Goal: Task Accomplishment & Management: Complete application form

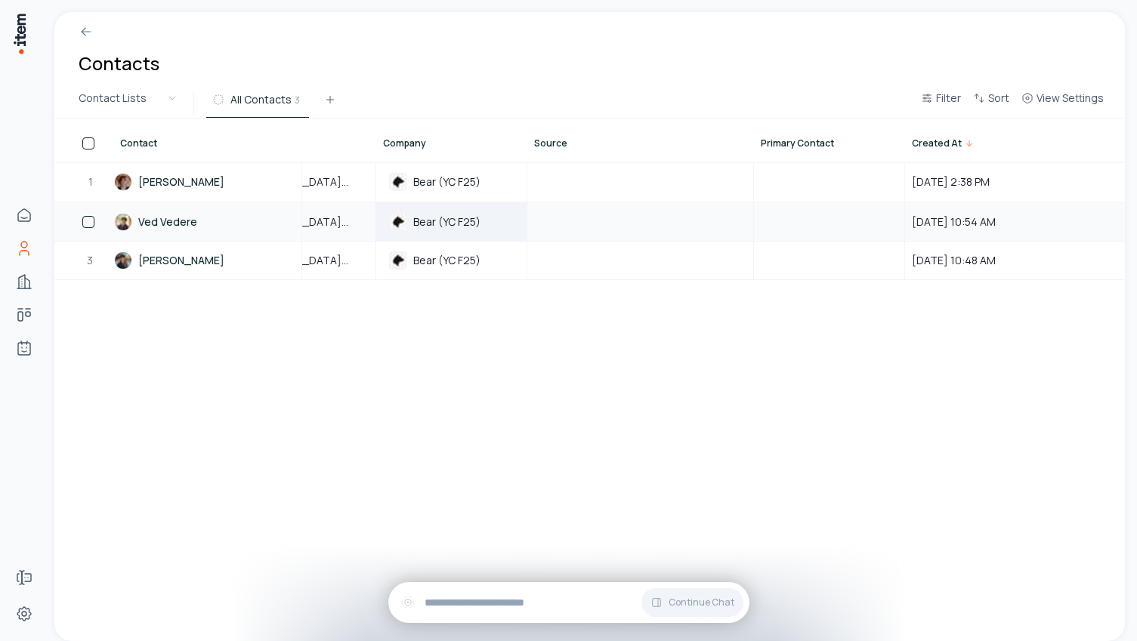
scroll to position [0, 1044]
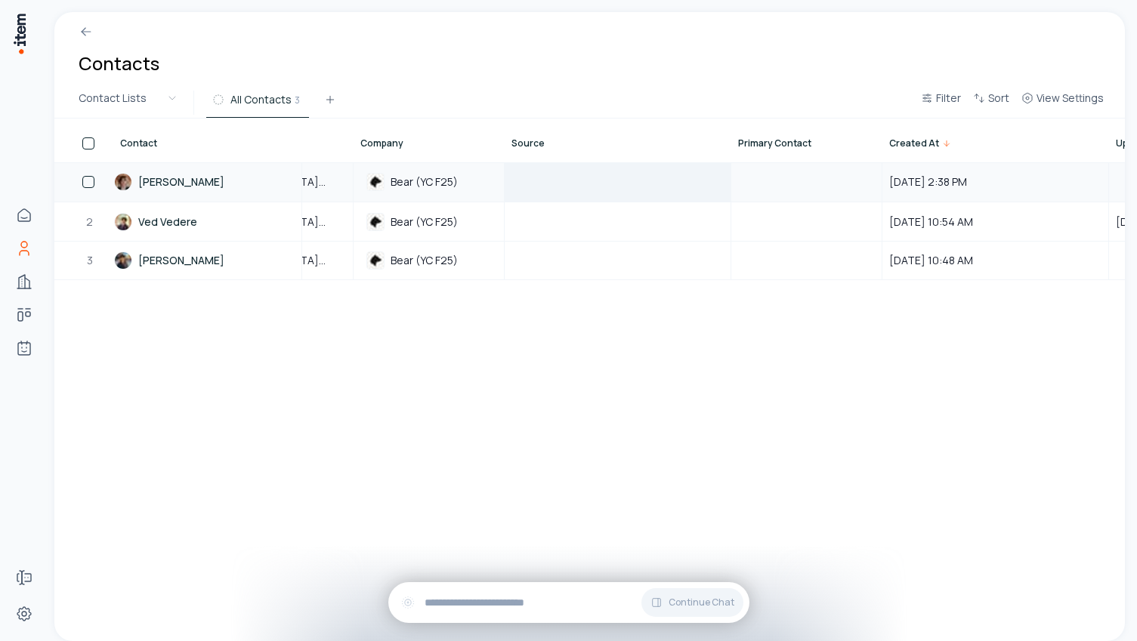
click at [578, 183] on div at bounding box center [617, 182] width 224 height 38
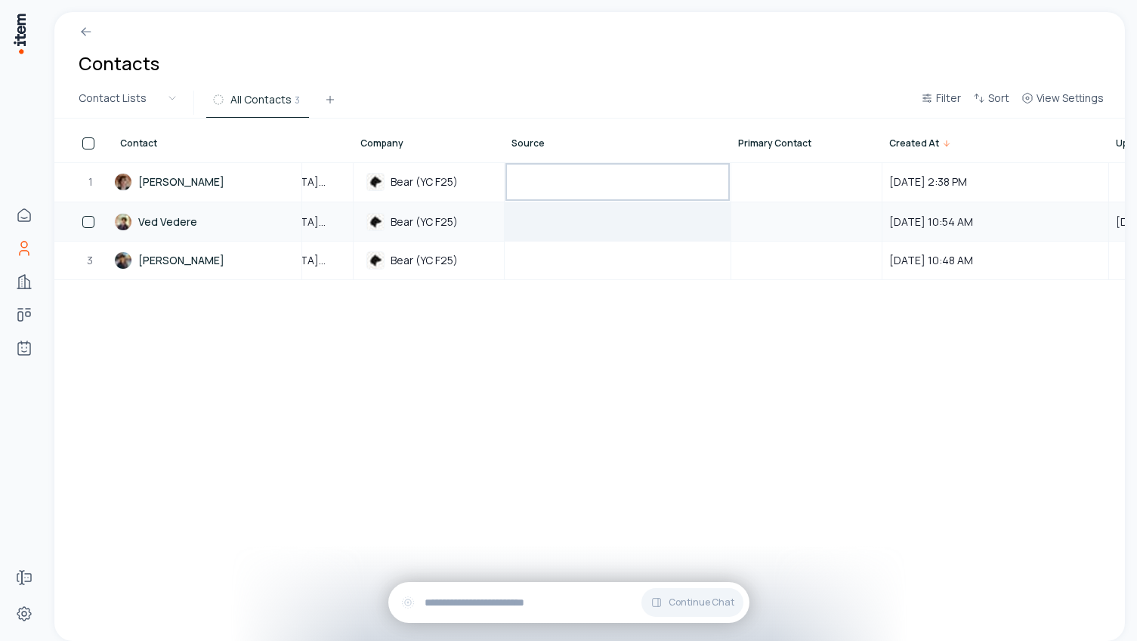
click at [570, 236] on div at bounding box center [617, 221] width 224 height 37
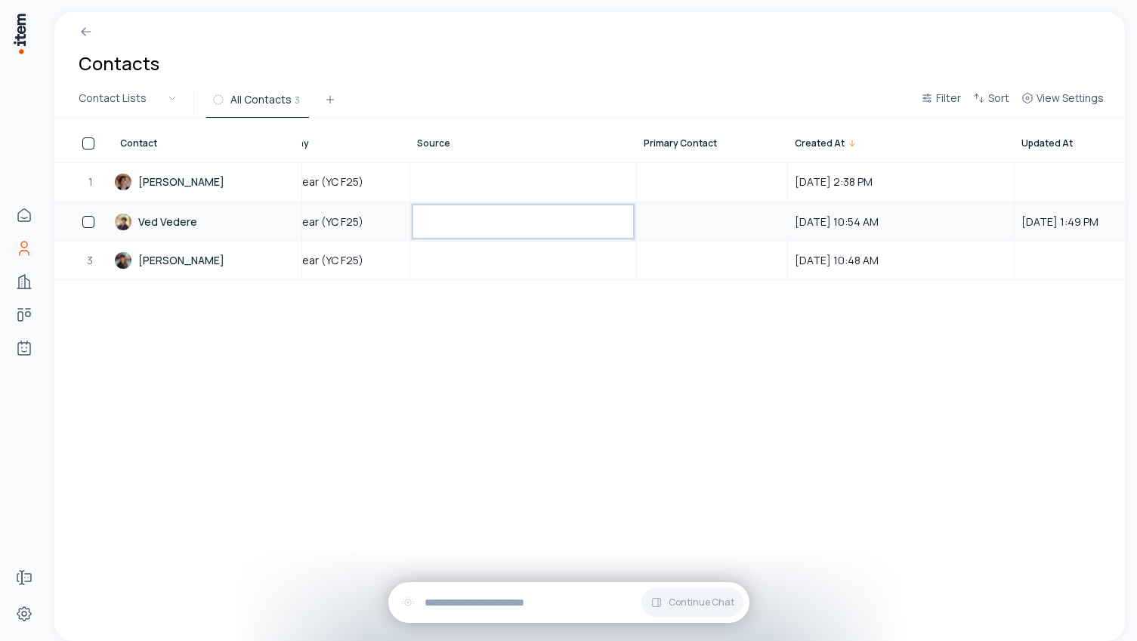
scroll to position [0, 1257]
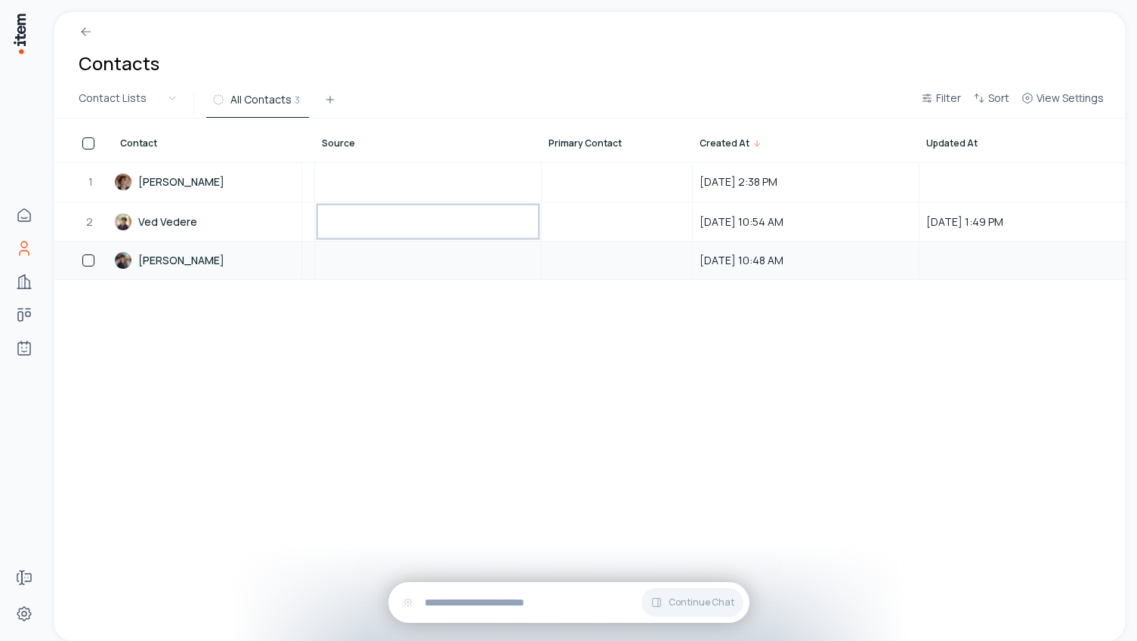
scroll to position [0, 1257]
click at [591, 247] on td at bounding box center [593, 260] width 151 height 39
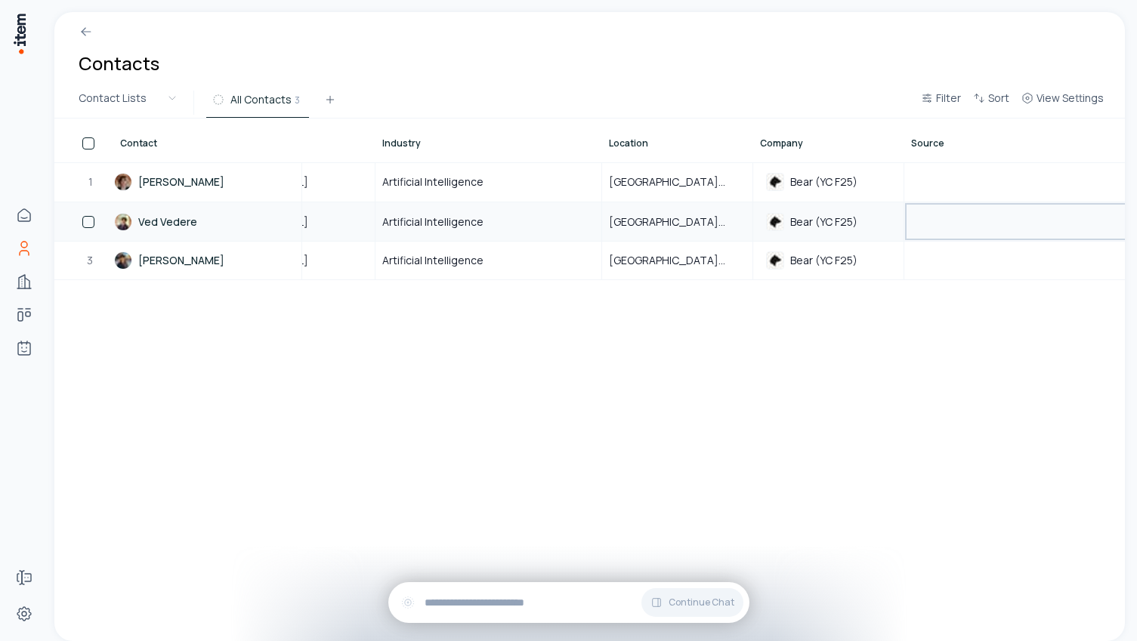
scroll to position [0, 0]
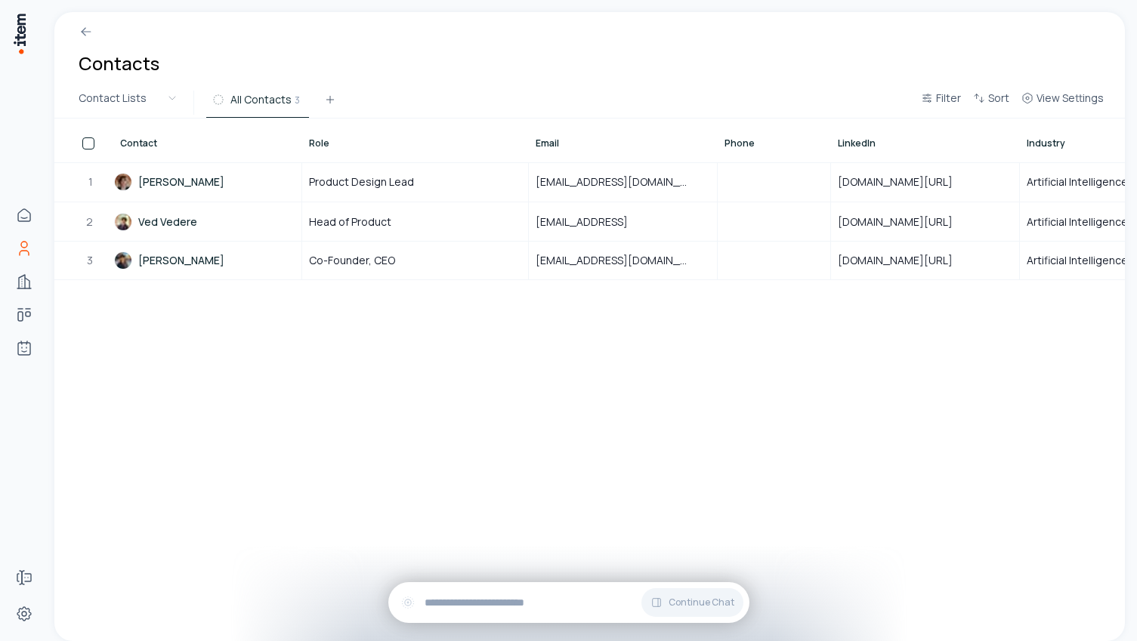
click at [165, 317] on div "Contact Role Email Phone LinkedIn Industry Location Company Source Primary Cont…" at bounding box center [589, 380] width 1070 height 523
click at [254, 110] on button "All Contacts 3" at bounding box center [257, 104] width 103 height 27
click at [1049, 38] on div at bounding box center [589, 25] width 1070 height 27
click at [150, 107] on html "Home Contacts Companies Deals Agents Forms Settings Contacts Contact Lists All …" at bounding box center [568, 320] width 1137 height 641
click at [247, 104] on html "Home Contacts Companies Deals Agents Forms Settings Contacts Contact Lists All …" at bounding box center [568, 320] width 1137 height 641
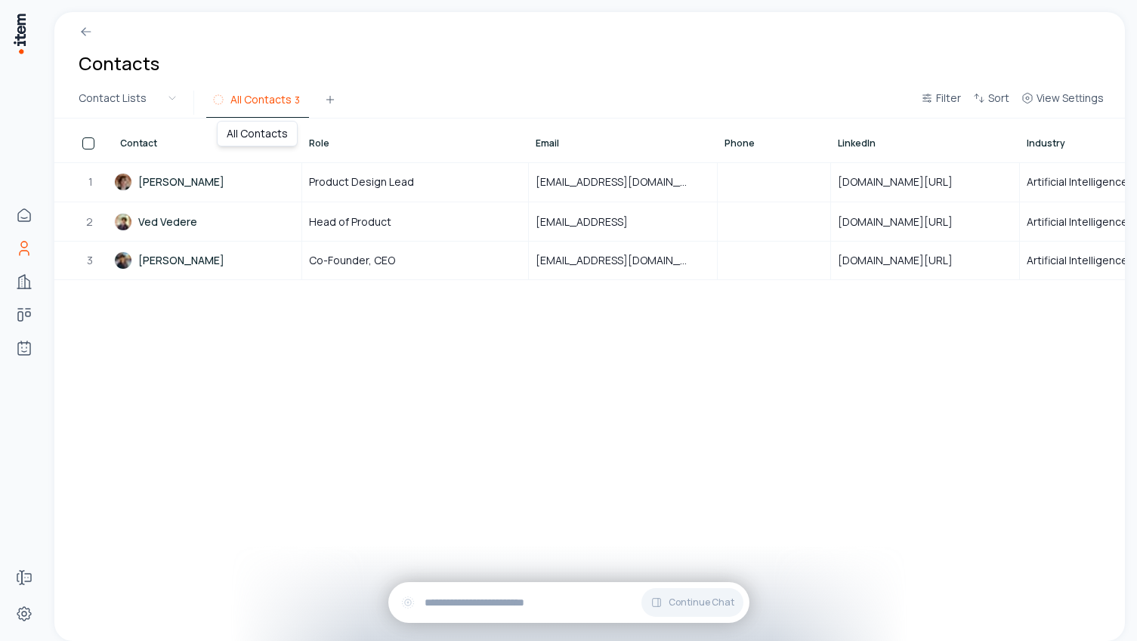
click at [259, 106] on span "All Contacts" at bounding box center [260, 99] width 61 height 15
click at [276, 339] on div "Contact Role Email Phone LinkedIn Industry Location Company Source Primary Cont…" at bounding box center [589, 380] width 1070 height 523
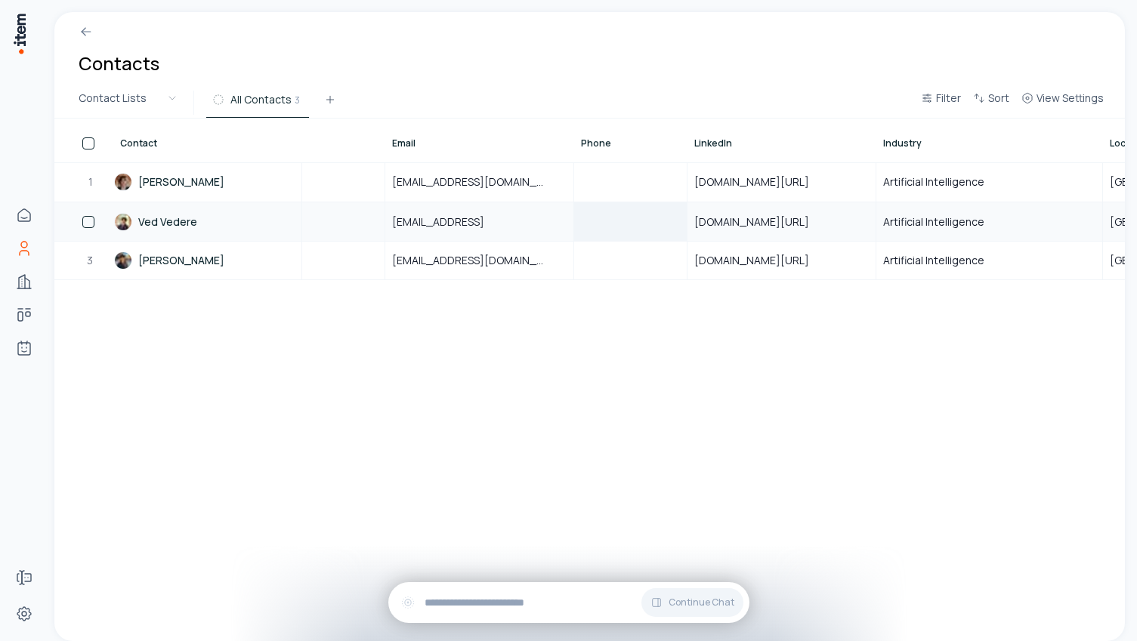
scroll to position [0, 145]
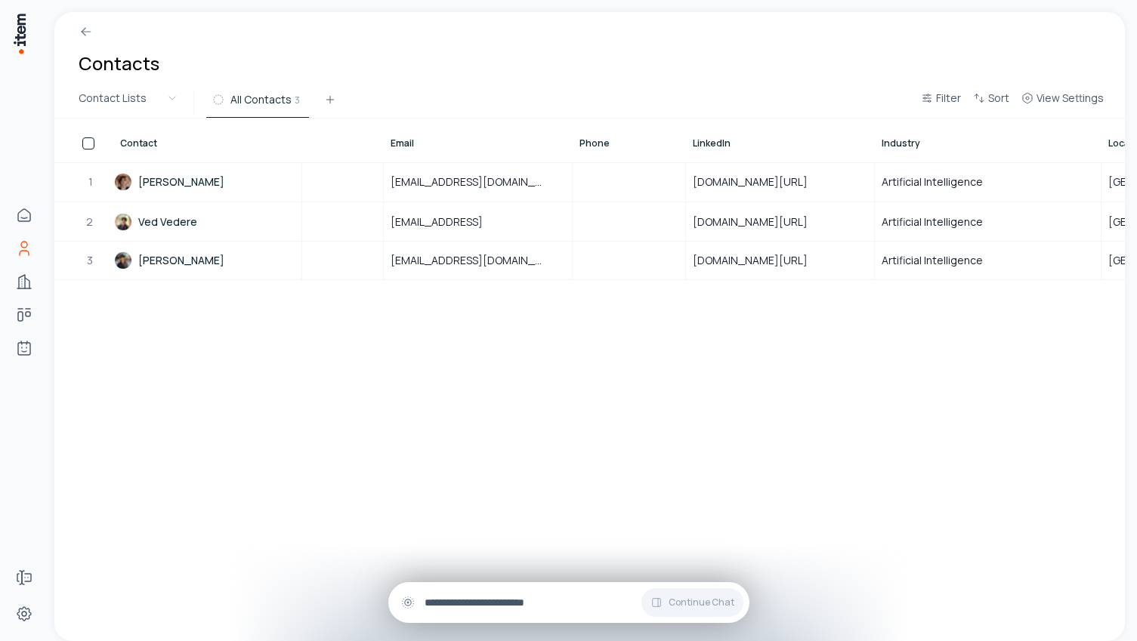
click at [431, 599] on input "text" at bounding box center [581, 603] width 313 height 17
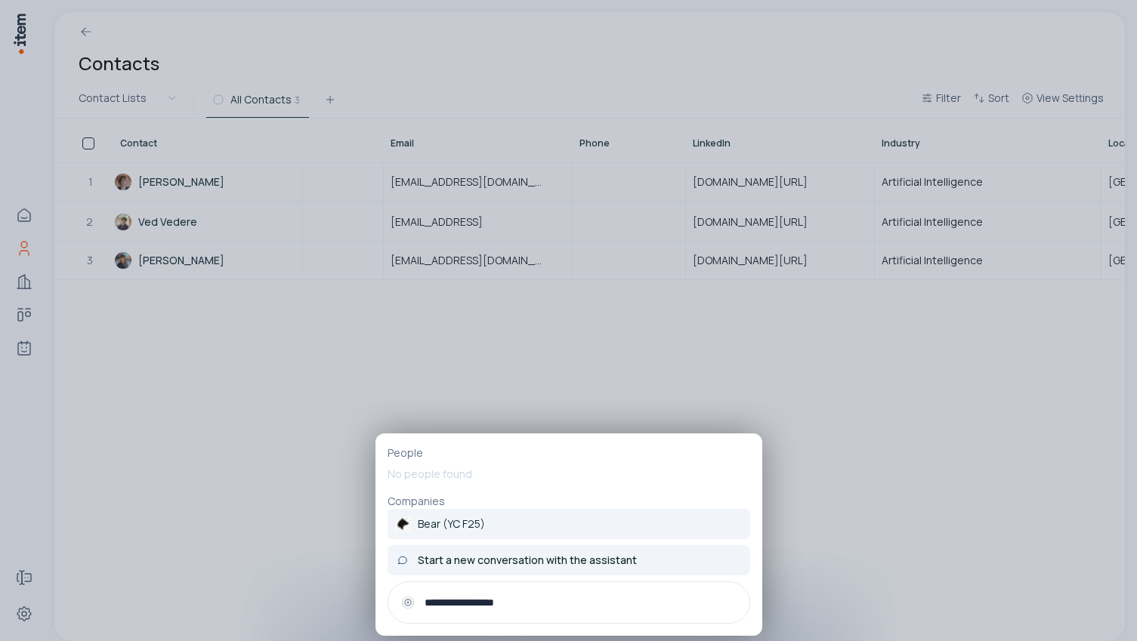
type input "**********"
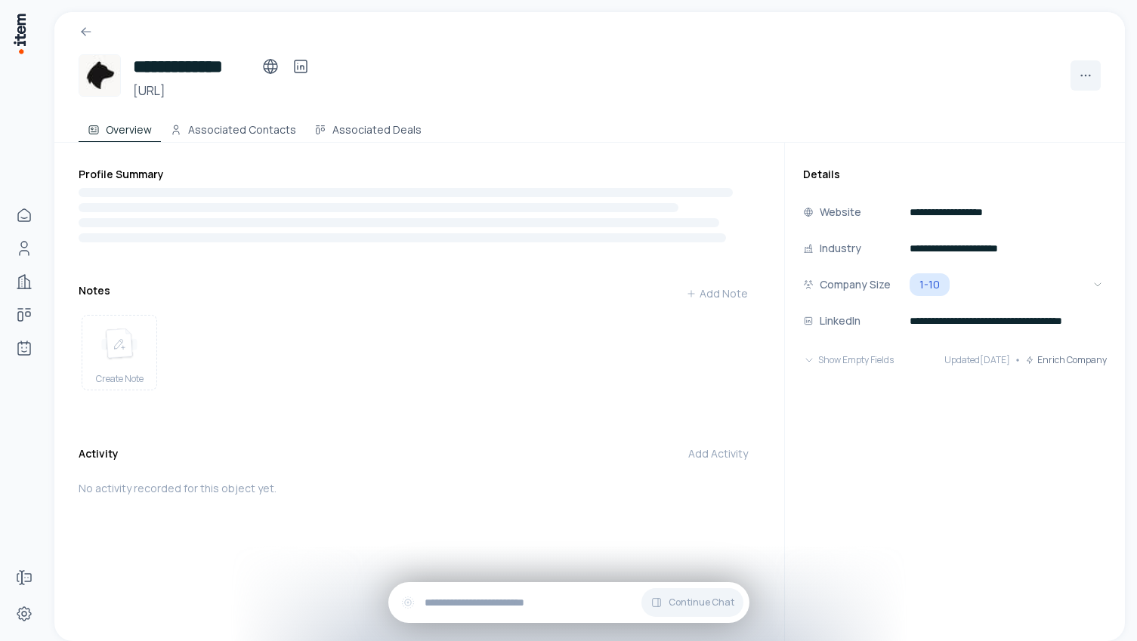
click at [484, 570] on div "**********" at bounding box center [432, 392] width 706 height 499
click at [483, 591] on div "Continue Chat" at bounding box center [568, 602] width 361 height 41
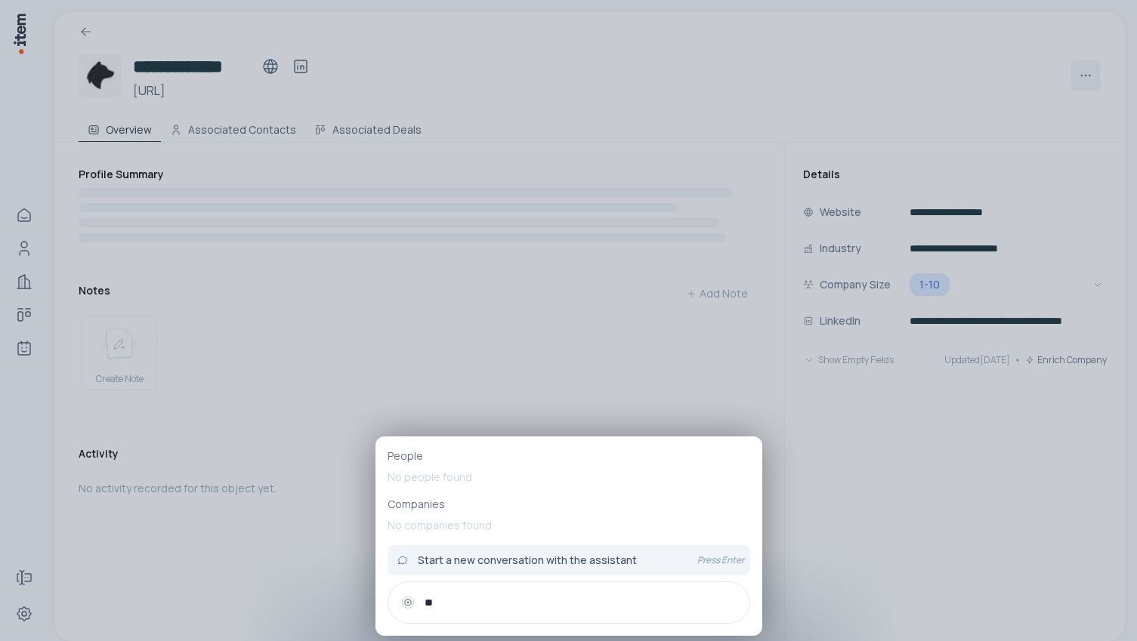
type input "***"
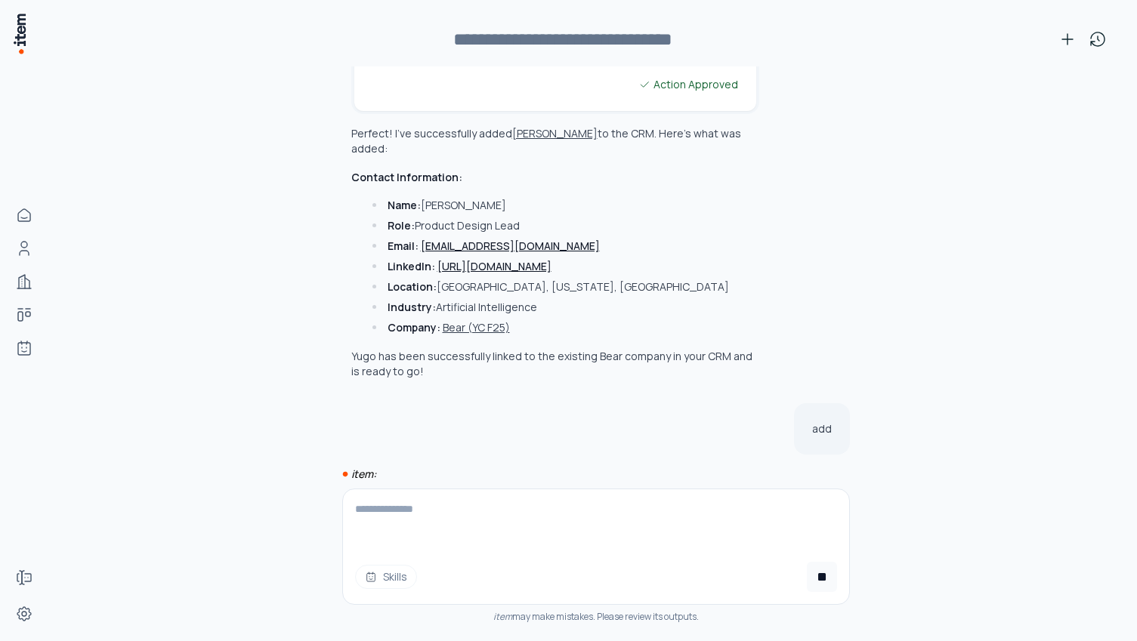
scroll to position [485, 0]
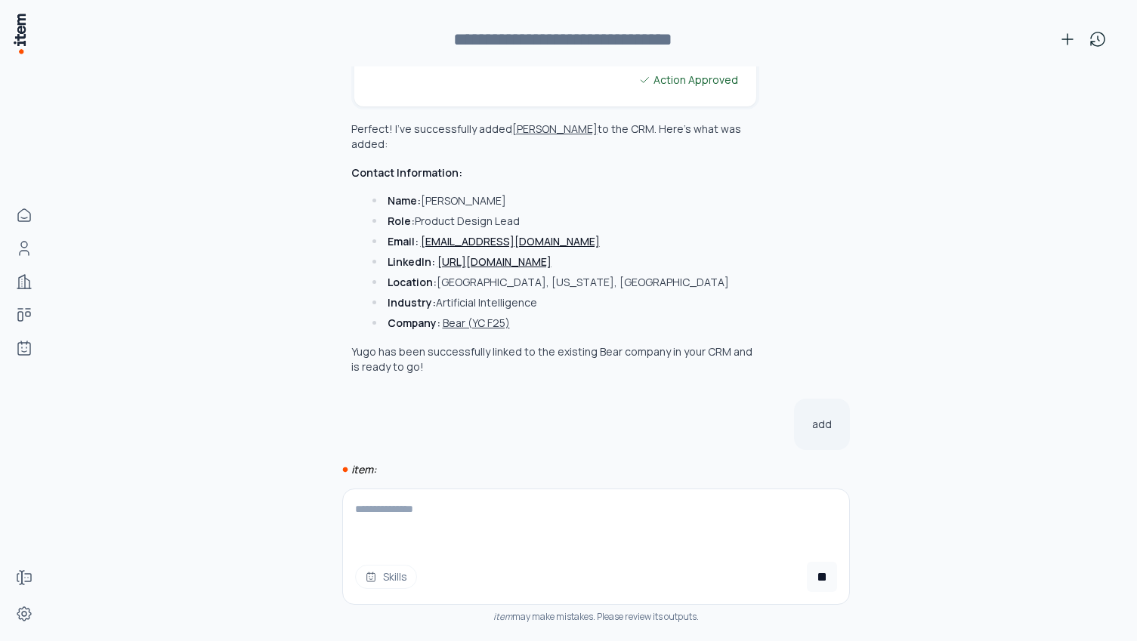
click at [406, 508] on textarea at bounding box center [596, 520] width 506 height 60
type textarea "**********"
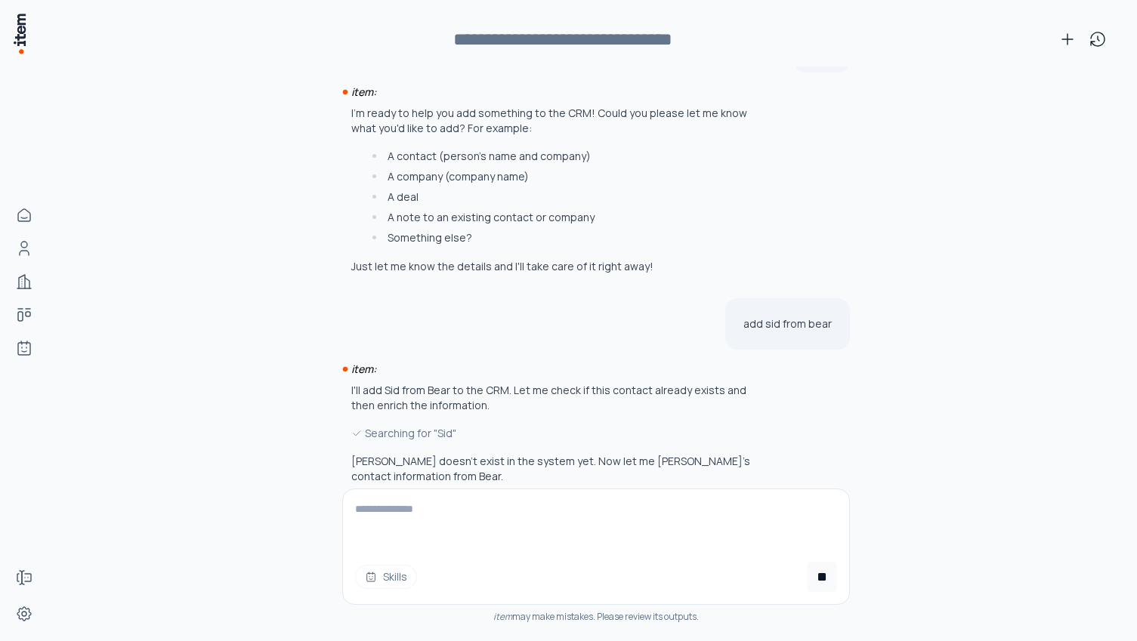
scroll to position [865, 0]
click at [387, 494] on div "Enrich Contact" at bounding box center [555, 502] width 408 height 17
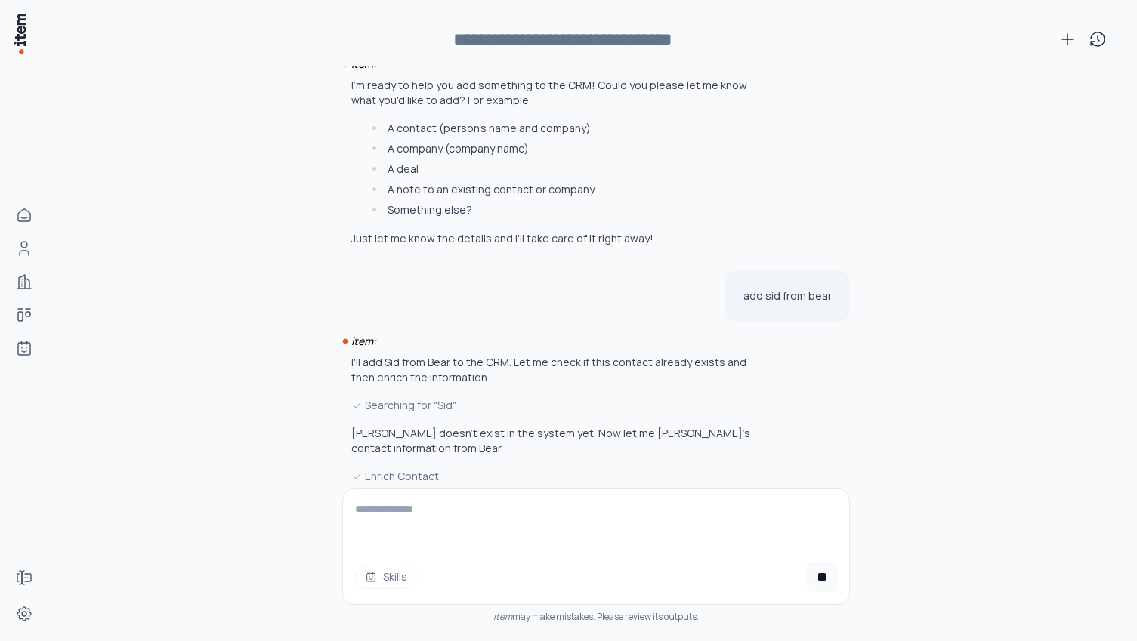
click at [402, 505] on textarea at bounding box center [596, 520] width 506 height 60
type textarea "*"
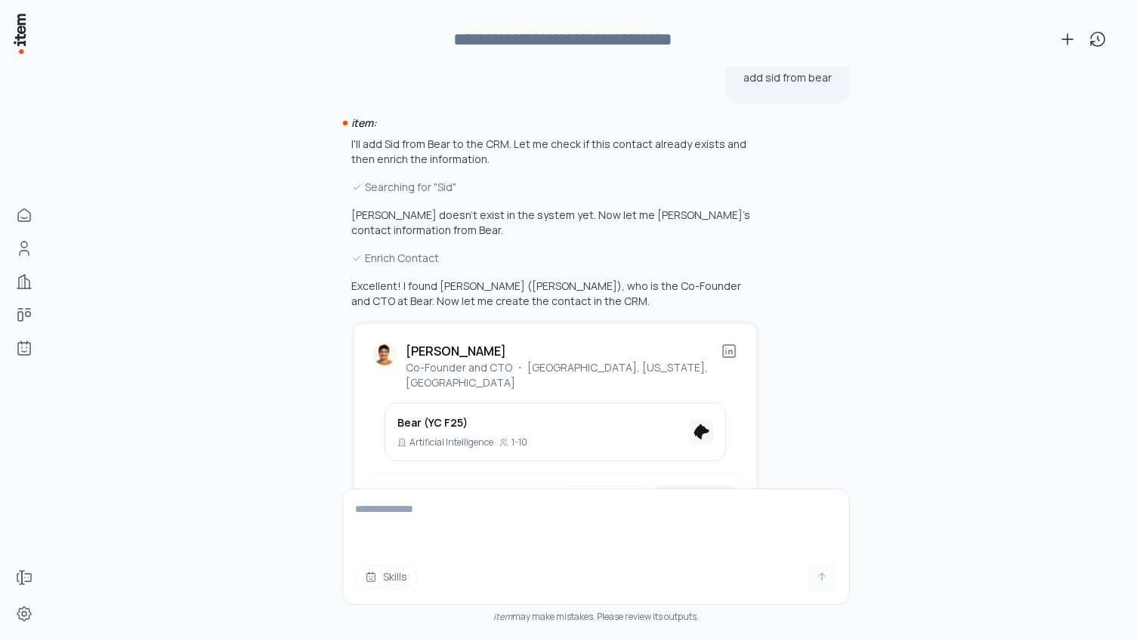
scroll to position [1124, 0]
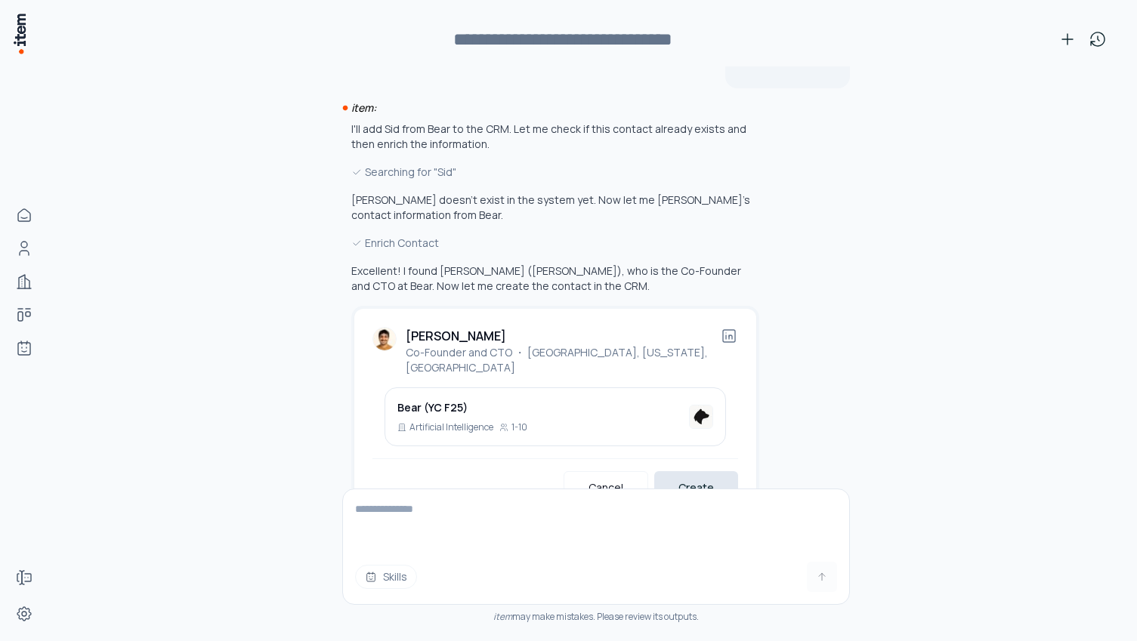
click at [682, 471] on button "Create" at bounding box center [696, 487] width 84 height 33
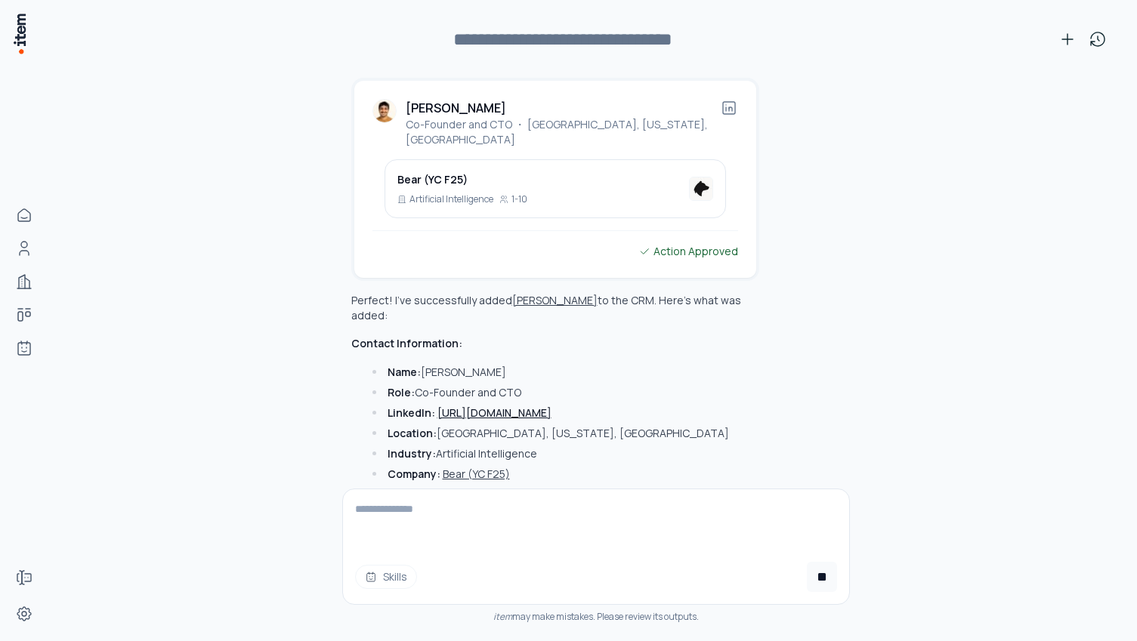
scroll to position [1367, 0]
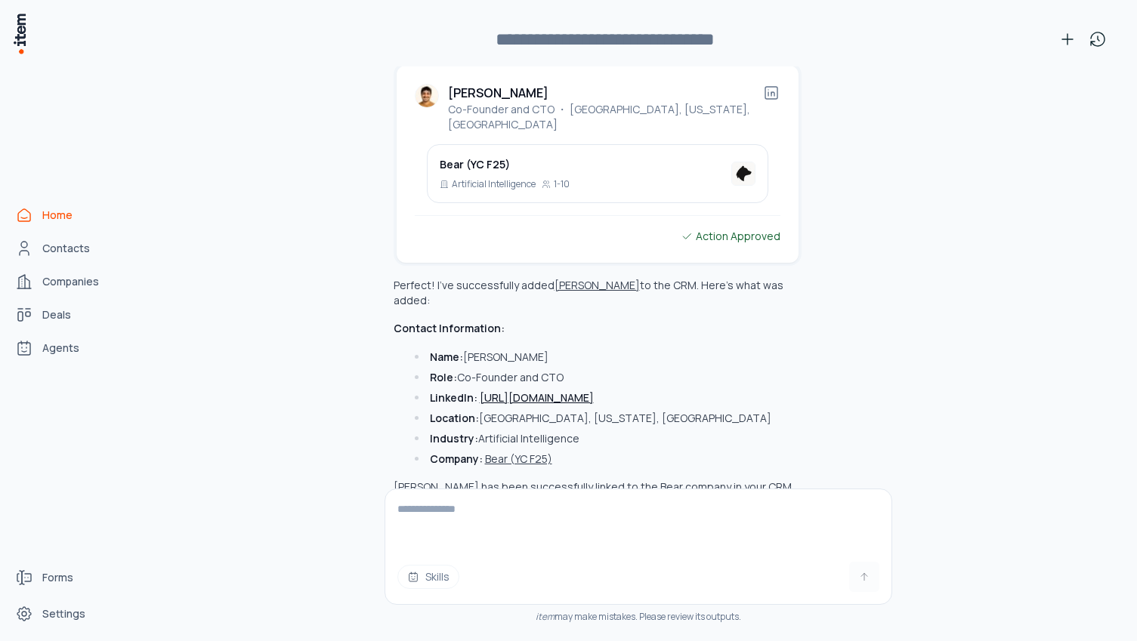
click at [66, 217] on span "Home" at bounding box center [57, 215] width 30 height 15
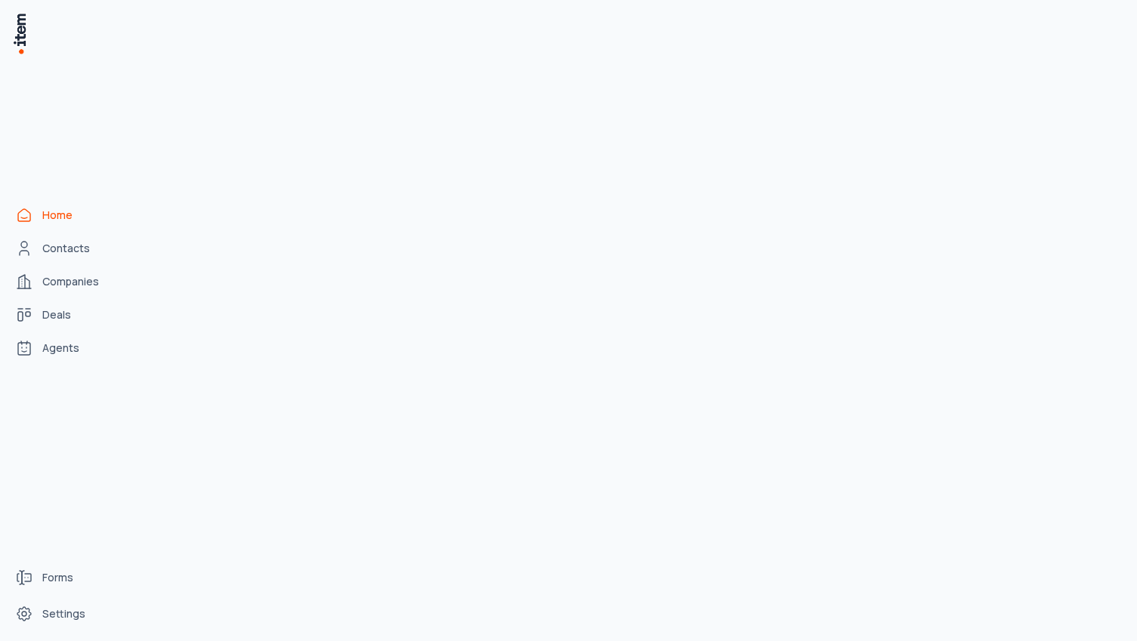
scroll to position [20148, 0]
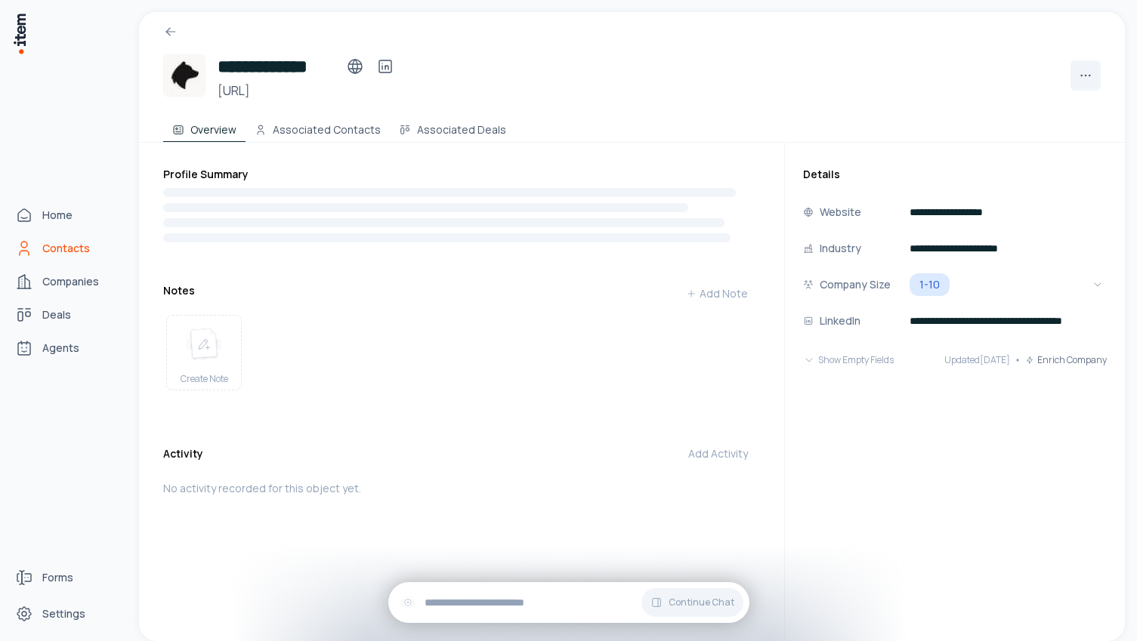
click at [71, 246] on span "Contacts" at bounding box center [66, 248] width 48 height 15
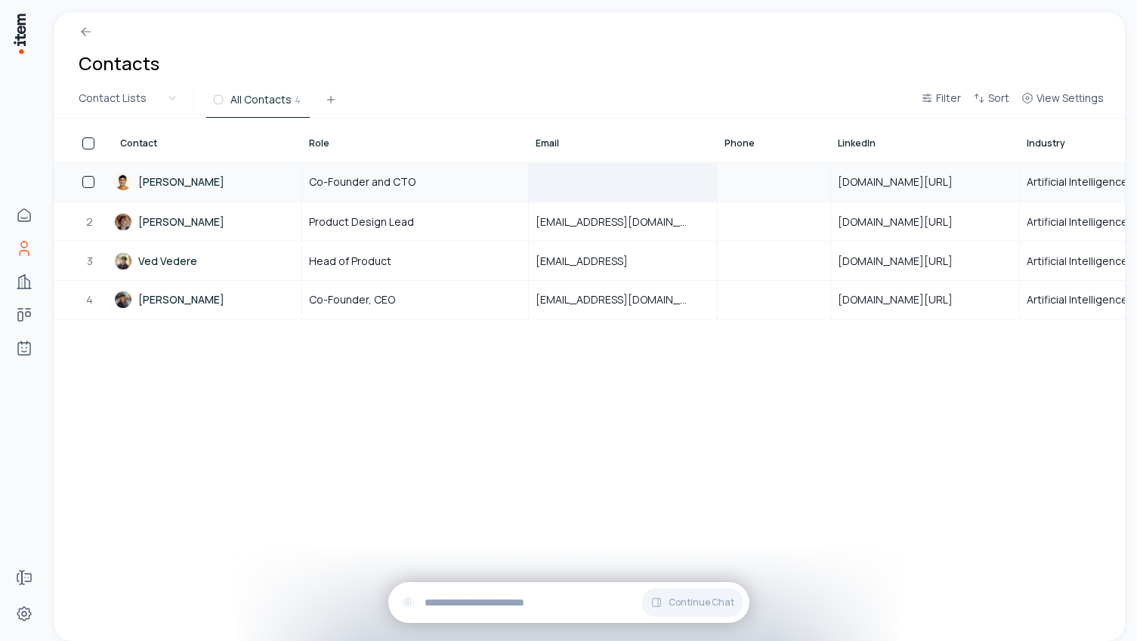
click at [598, 182] on div at bounding box center [623, 182] width 187 height 38
click at [497, 483] on div "Contact Role Email Phone LinkedIn Industry Location Company Source Primary Cont…" at bounding box center [589, 380] width 1070 height 523
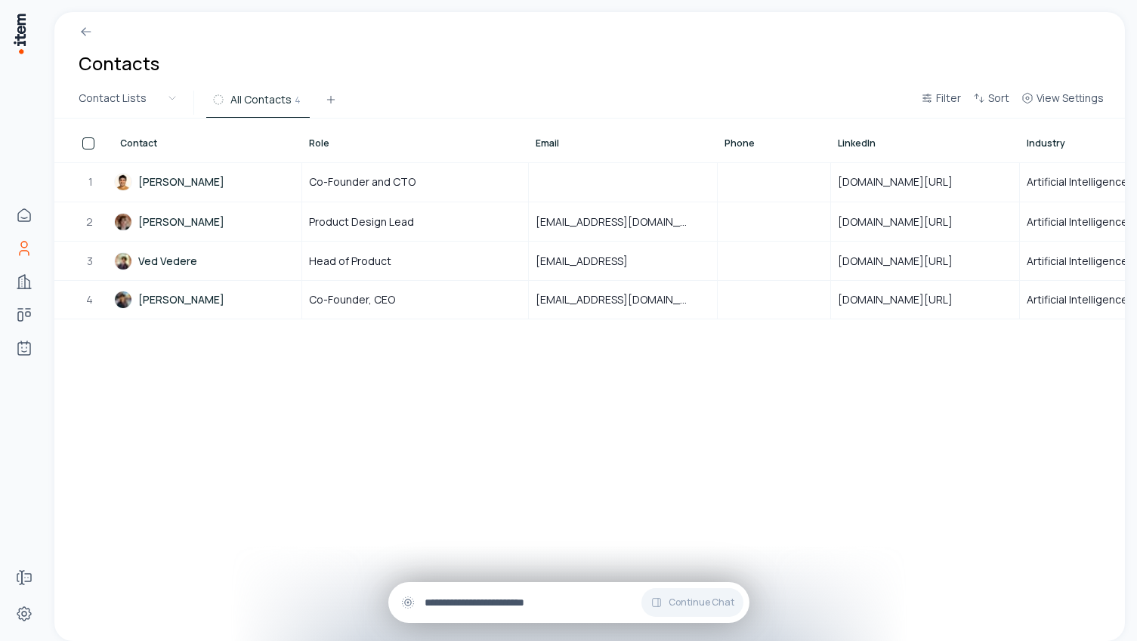
click at [487, 604] on input "text" at bounding box center [581, 603] width 313 height 17
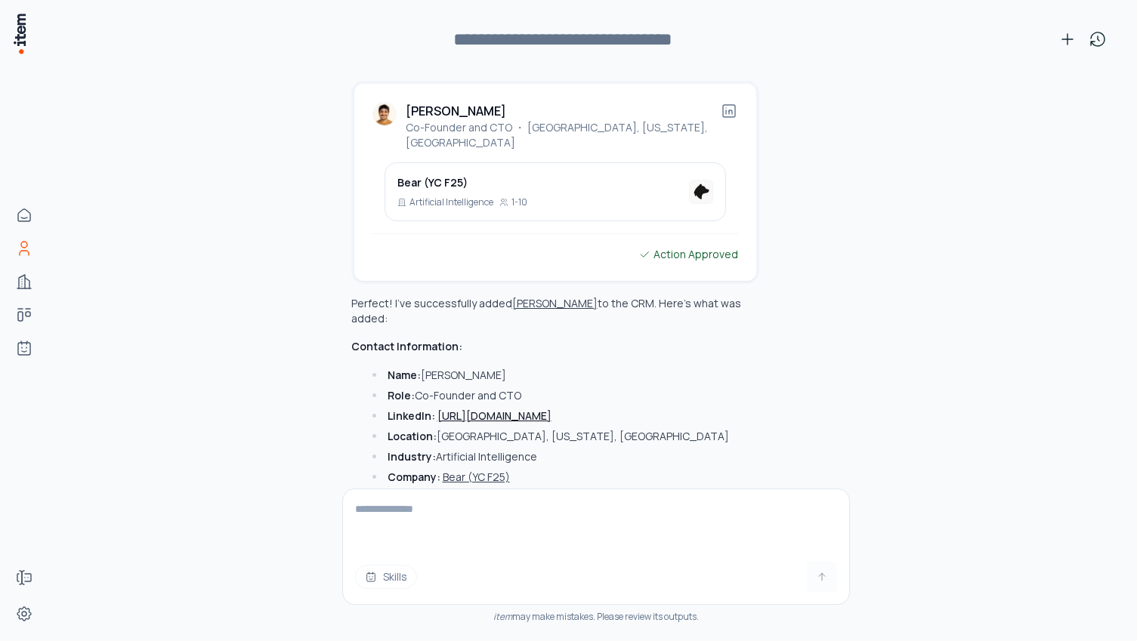
scroll to position [1367, 0]
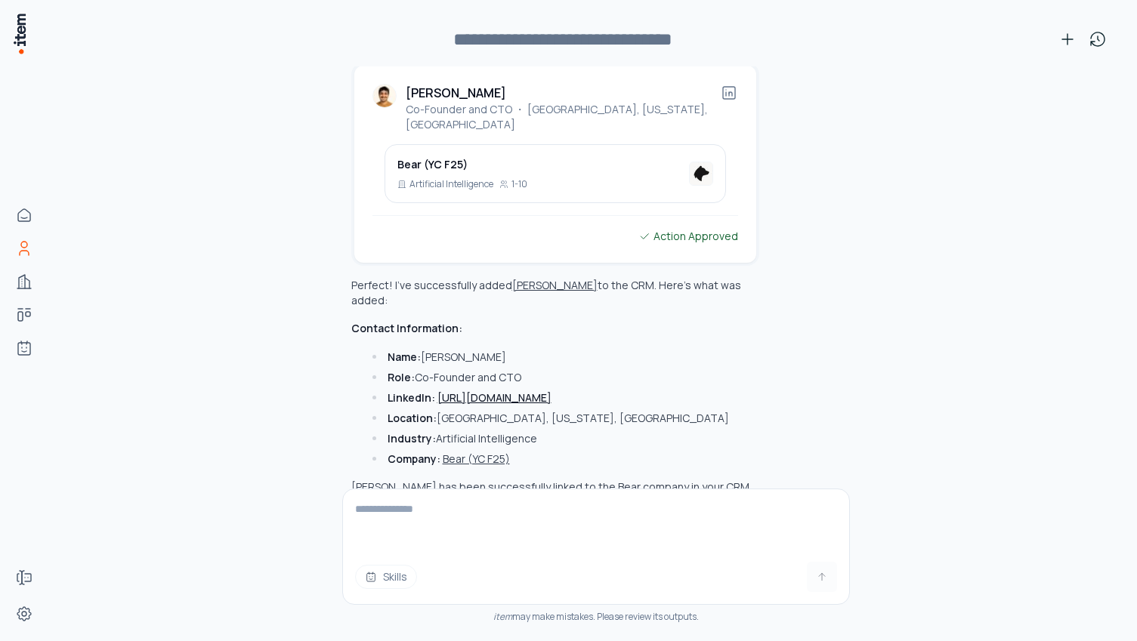
click at [442, 521] on textarea at bounding box center [596, 520] width 506 height 60
type textarea "**********"
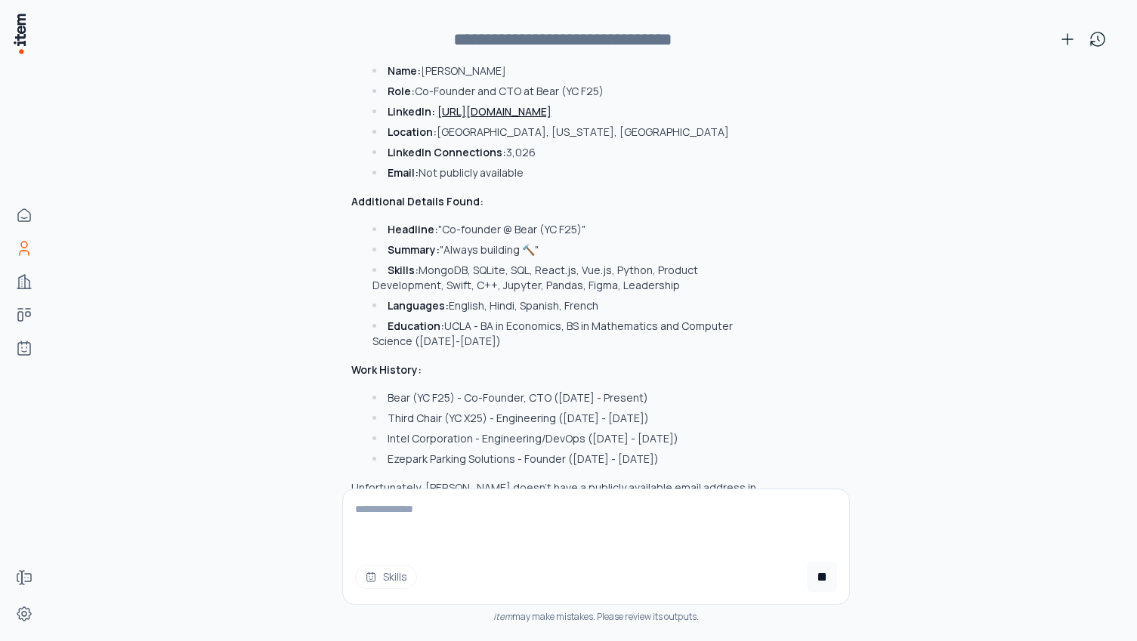
scroll to position [2096, 0]
